Goal: Task Accomplishment & Management: Use online tool/utility

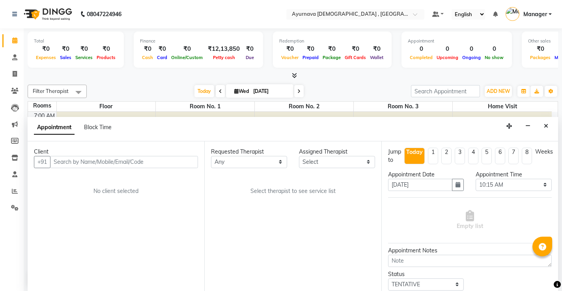
select select "615"
select select "tentative"
click at [542, 126] on button "Close" at bounding box center [545, 126] width 11 height 12
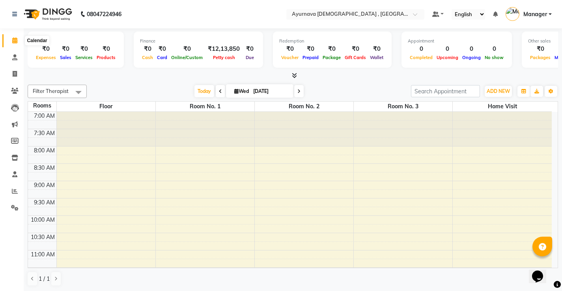
click at [17, 41] on icon at bounding box center [14, 40] width 5 height 6
click at [11, 73] on span at bounding box center [15, 74] width 14 height 9
select select "service"
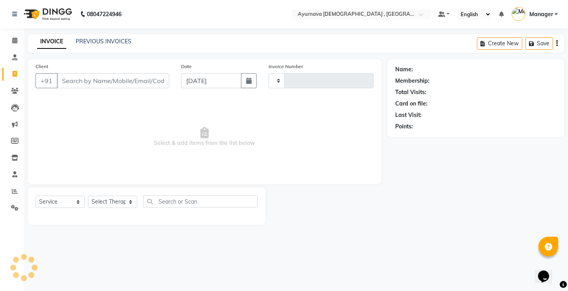
type input "1372"
select select "5587"
click at [110, 81] on input "Client" at bounding box center [113, 80] width 112 height 15
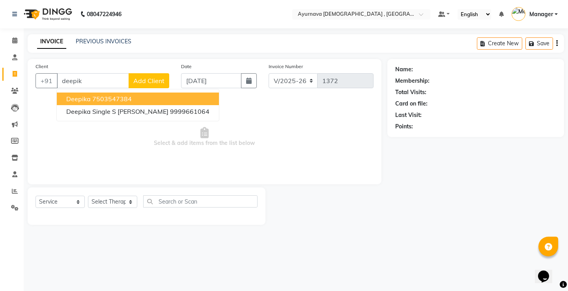
type input "deepik"
click at [14, 44] on span at bounding box center [15, 40] width 14 height 9
